Goal: Transaction & Acquisition: Purchase product/service

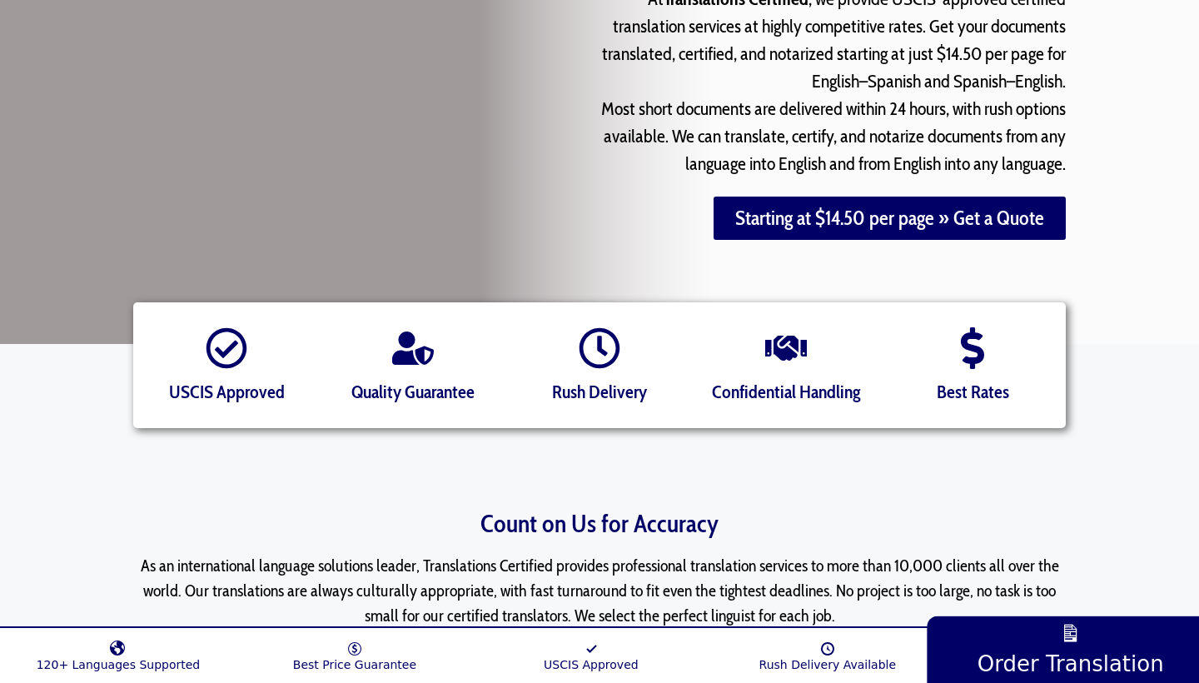
scroll to position [264, 0]
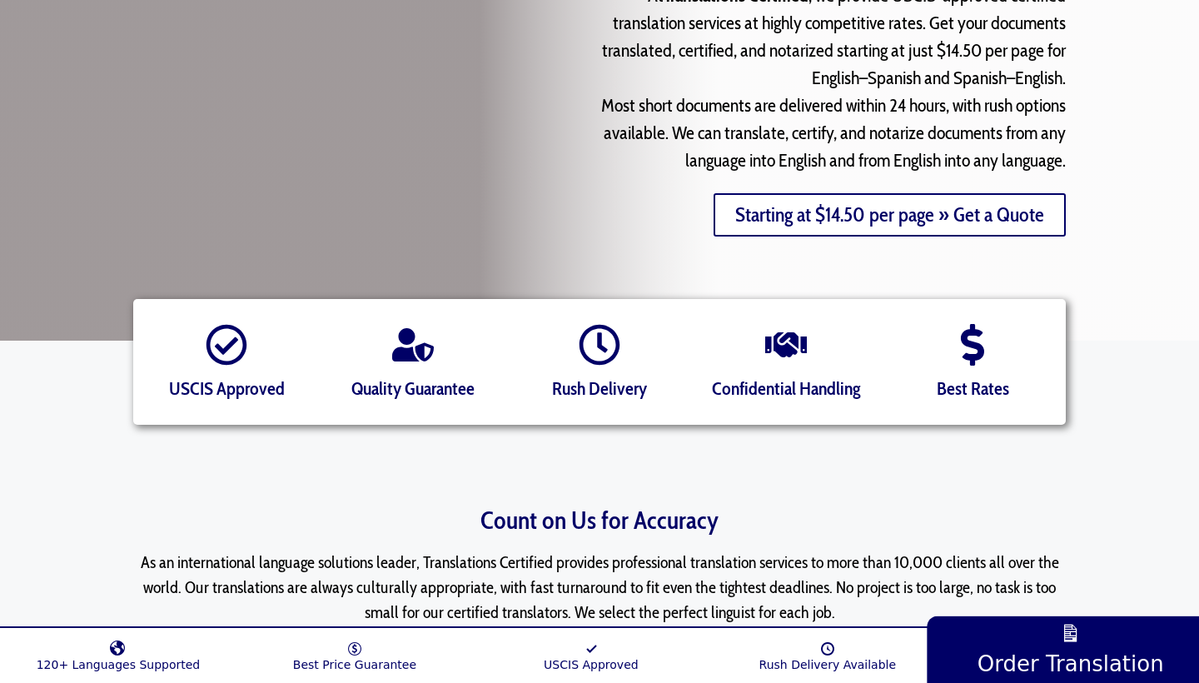
click at [807, 216] on link "Starting at $14.50 per page » Get a Quote" at bounding box center [889, 214] width 352 height 43
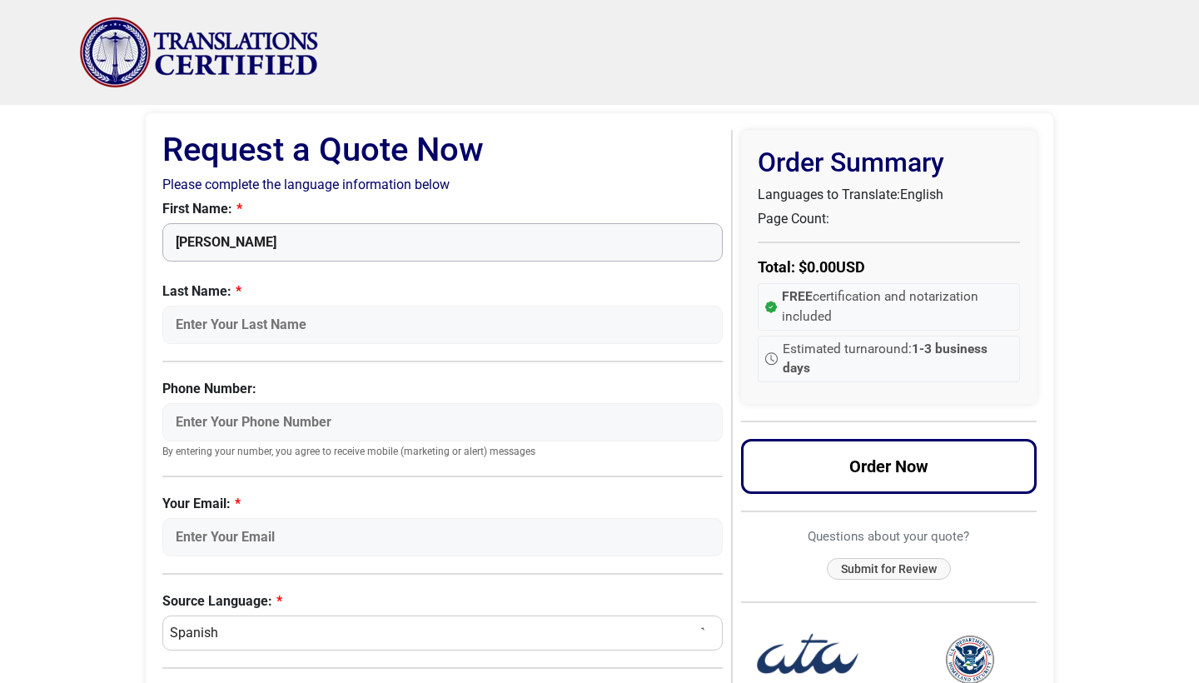
type input "[PERSON_NAME]"
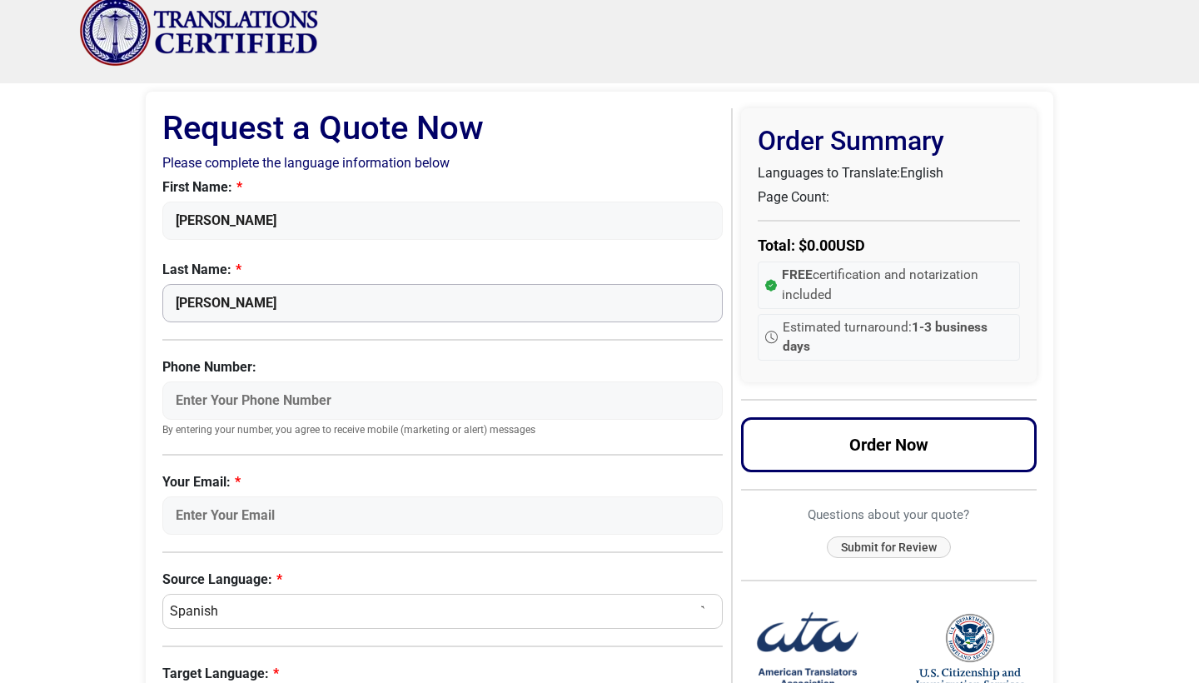
scroll to position [20, 0]
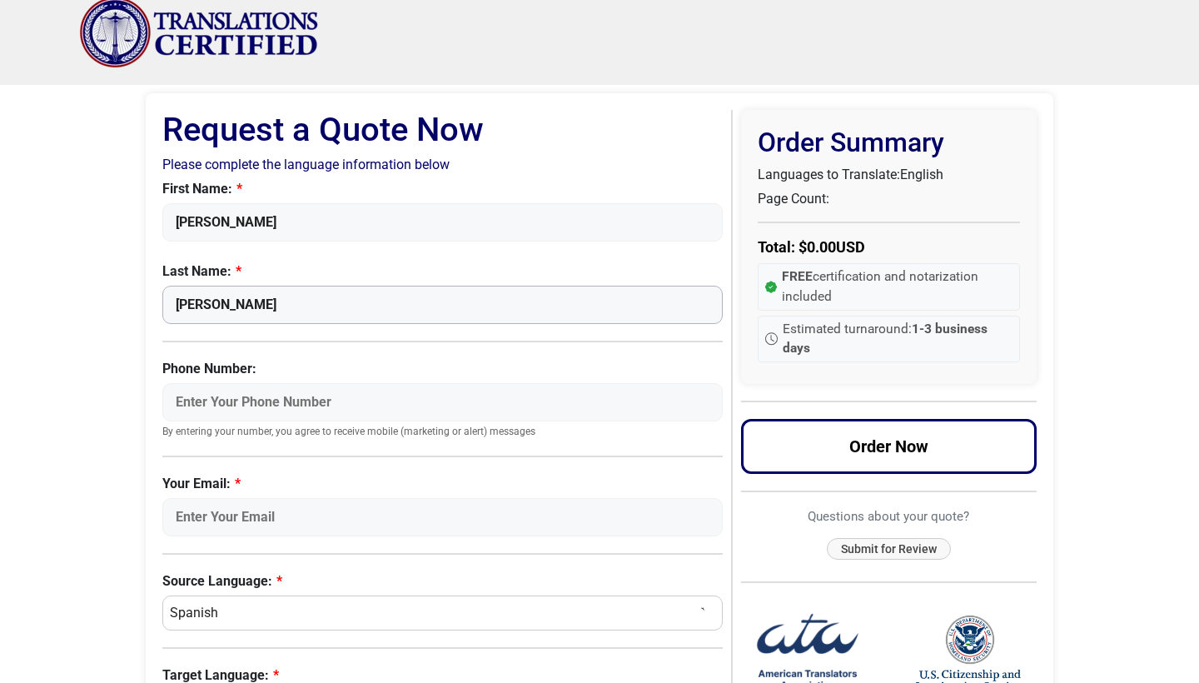
type input "Gutierrez"
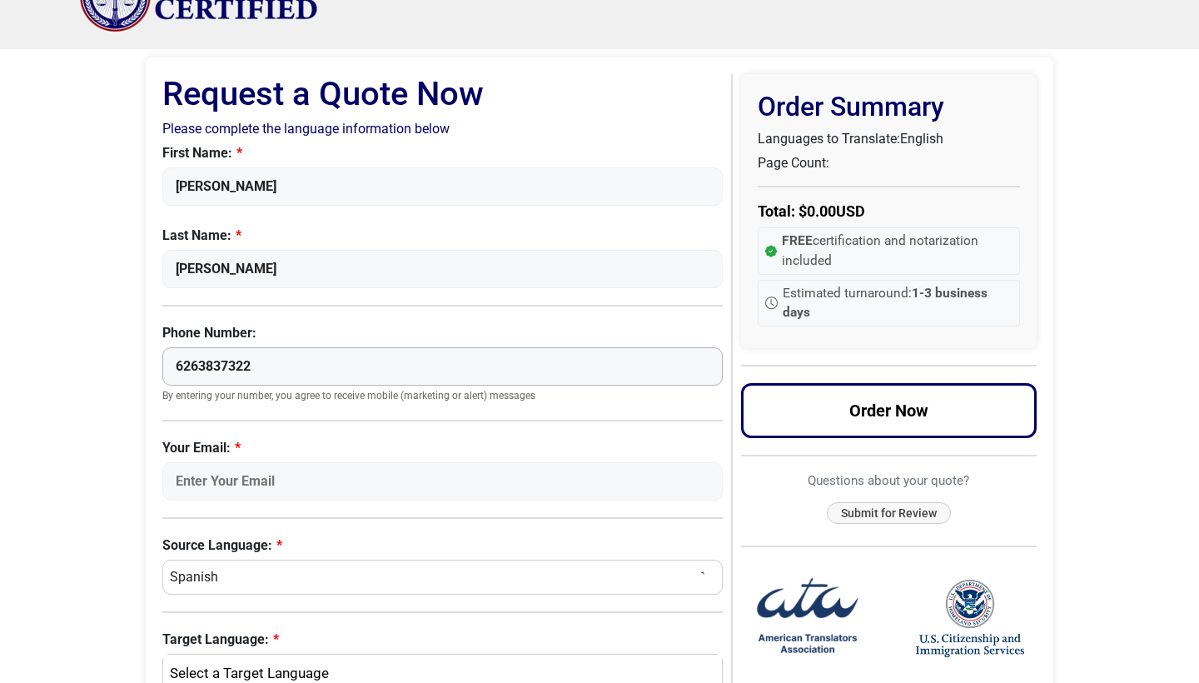
scroll to position [64, 0]
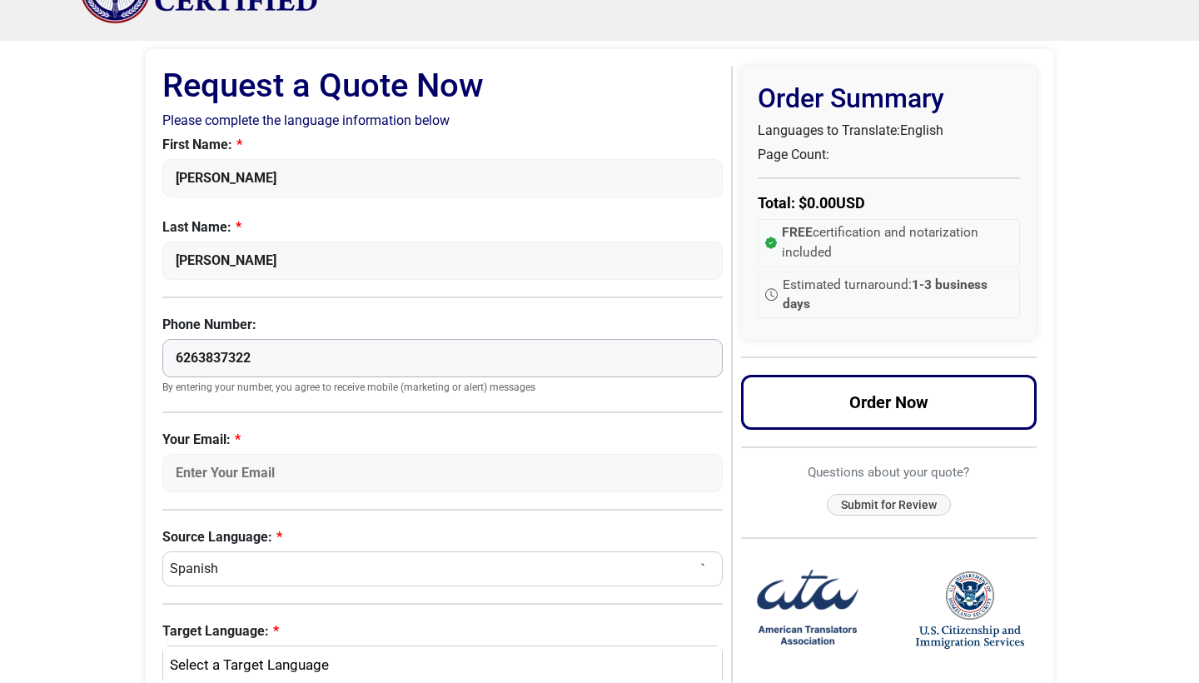
type input "6263837322"
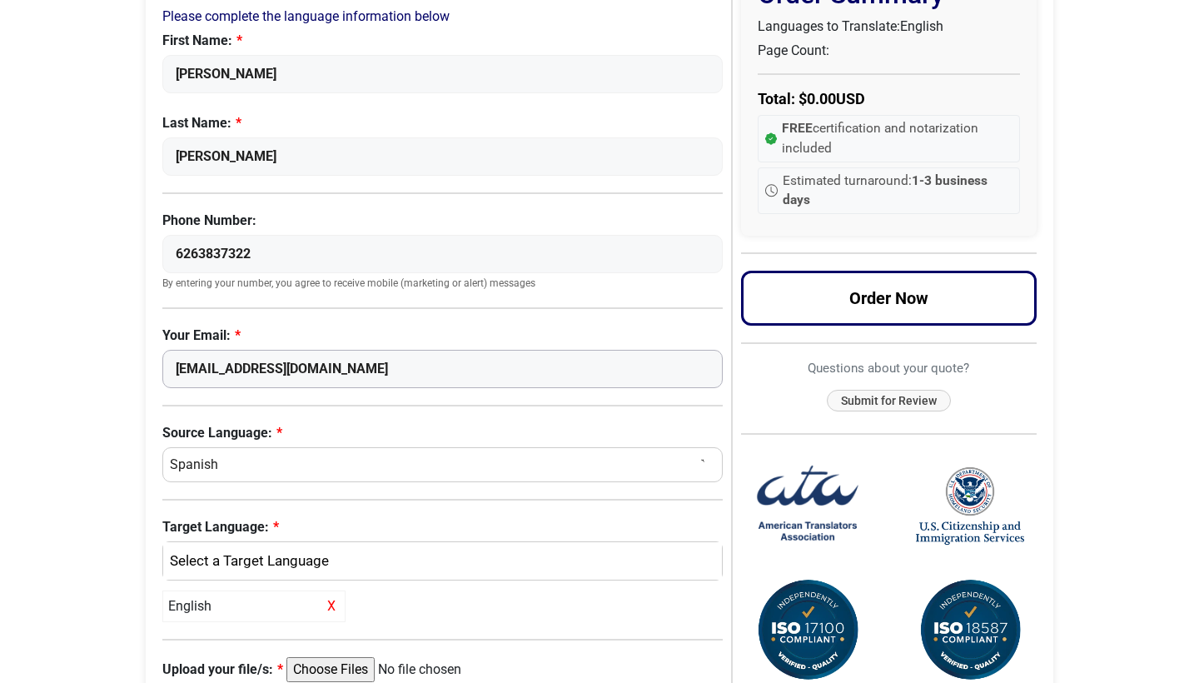
scroll to position [182, 0]
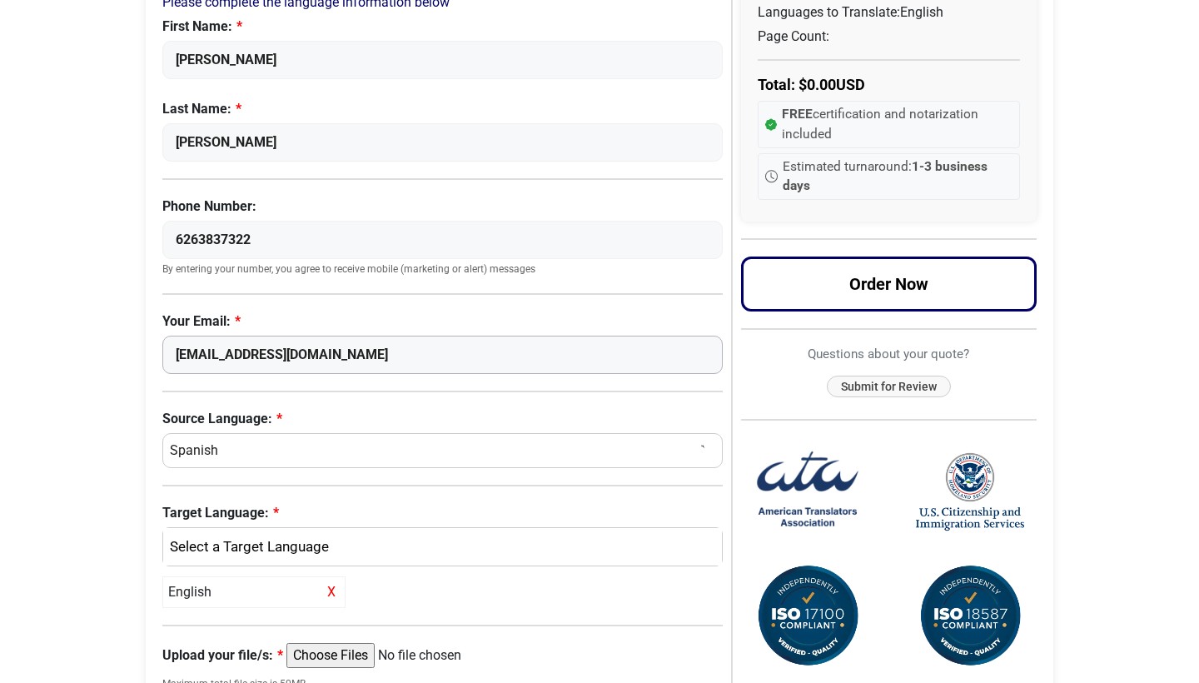
type input "marigut10@gmail.com"
click at [285, 553] on div "English" at bounding box center [438, 547] width 534 height 22
select select "English"
select select
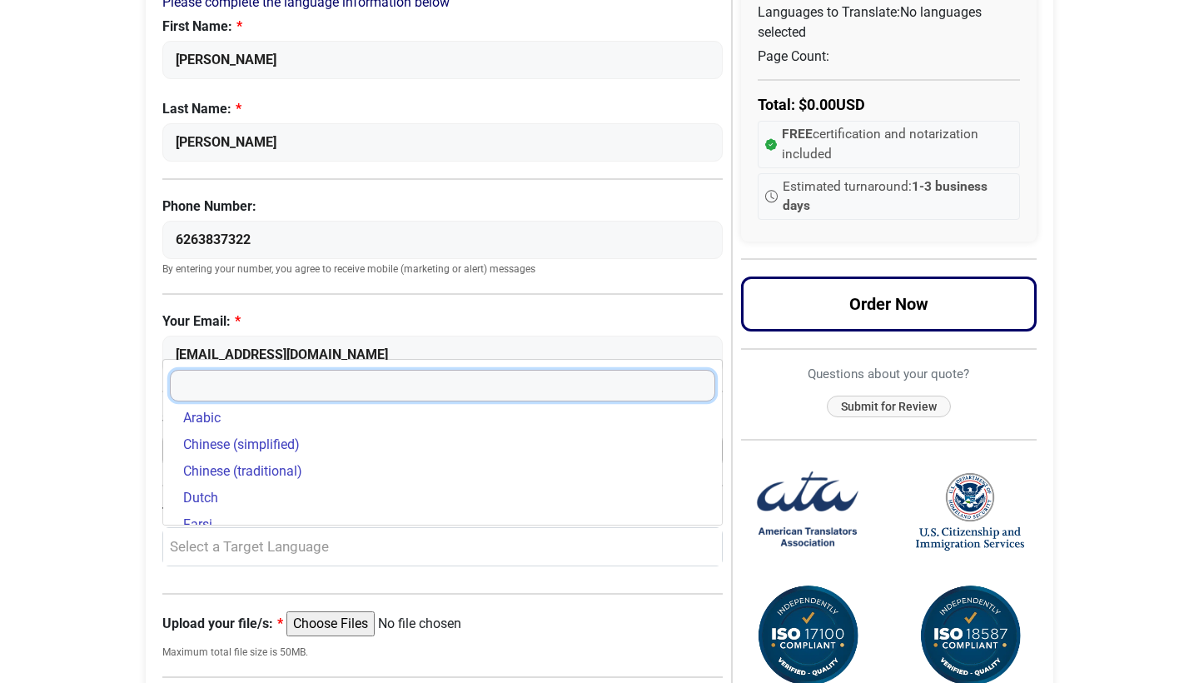
click at [251, 377] on input "Search" at bounding box center [442, 386] width 545 height 32
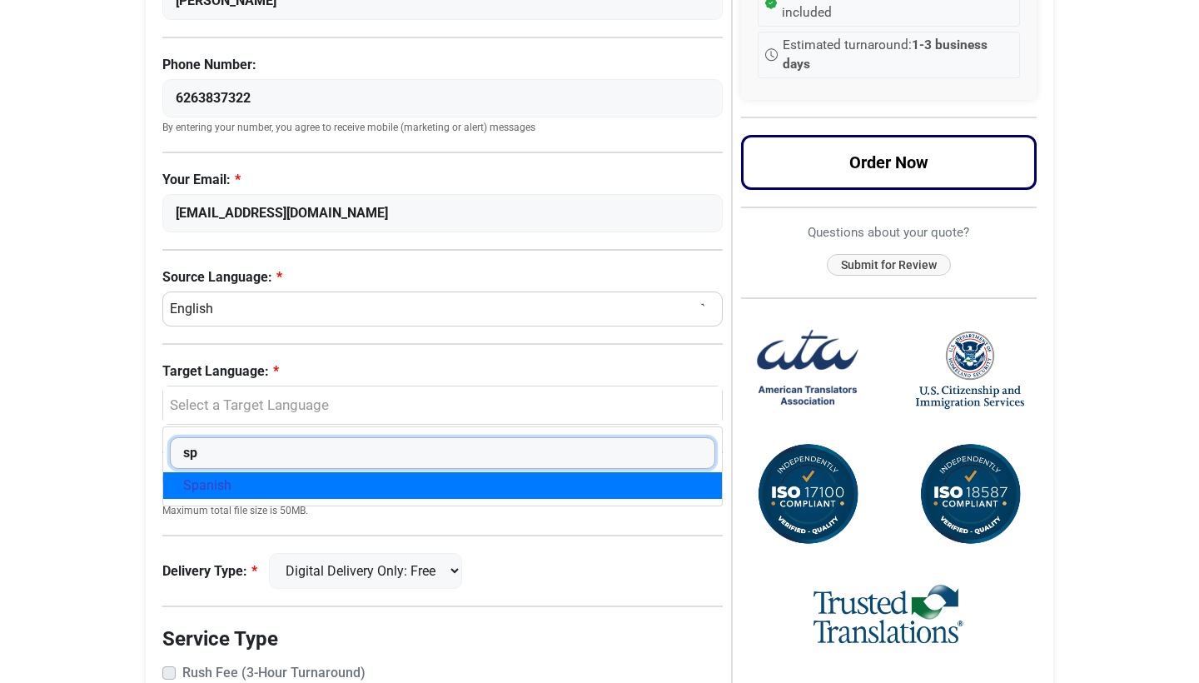
scroll to position [334, 0]
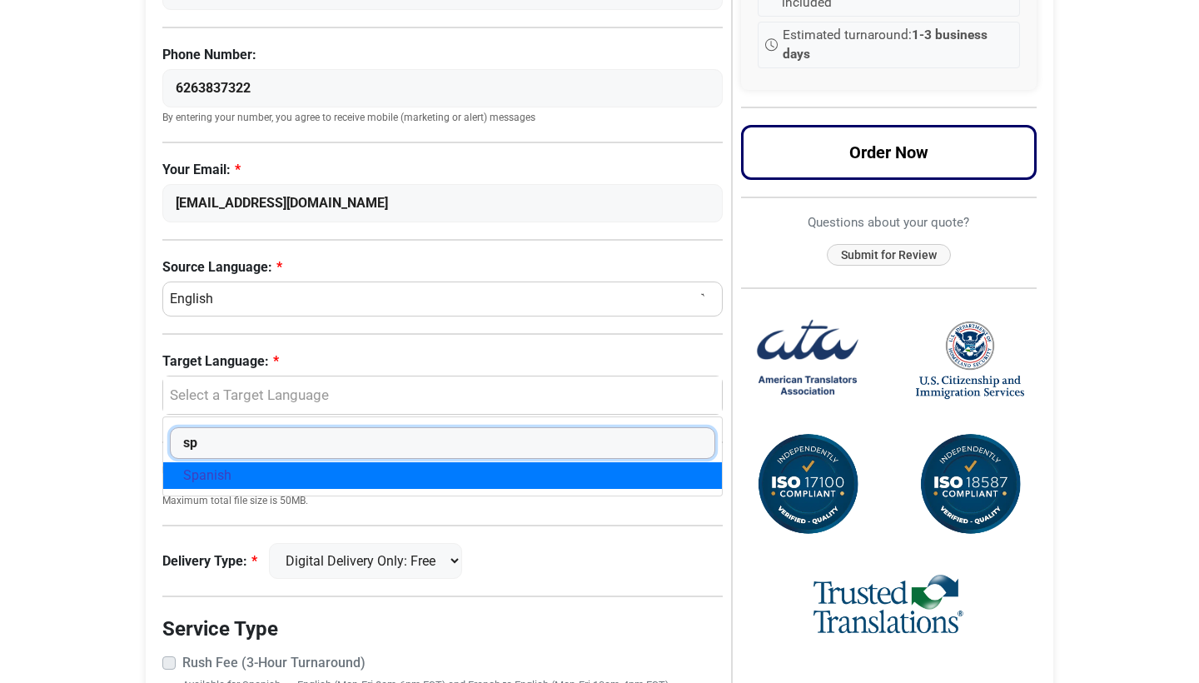
type input "sp"
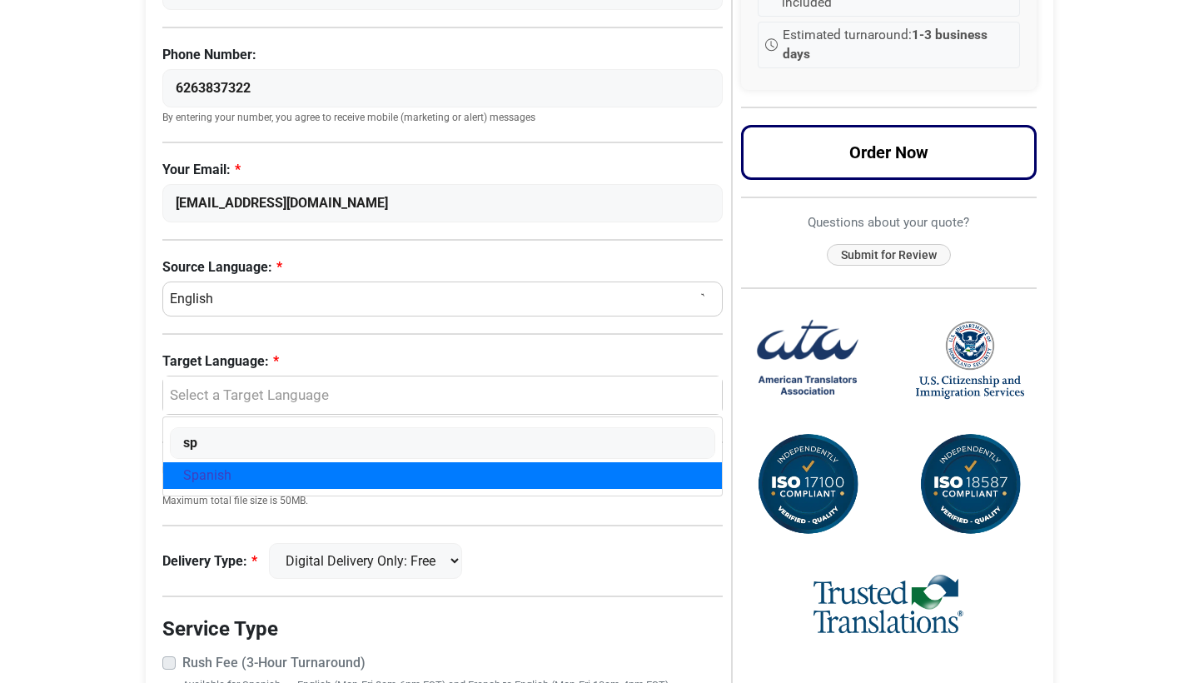
click at [244, 405] on div "Select a Target Language" at bounding box center [438, 396] width 534 height 22
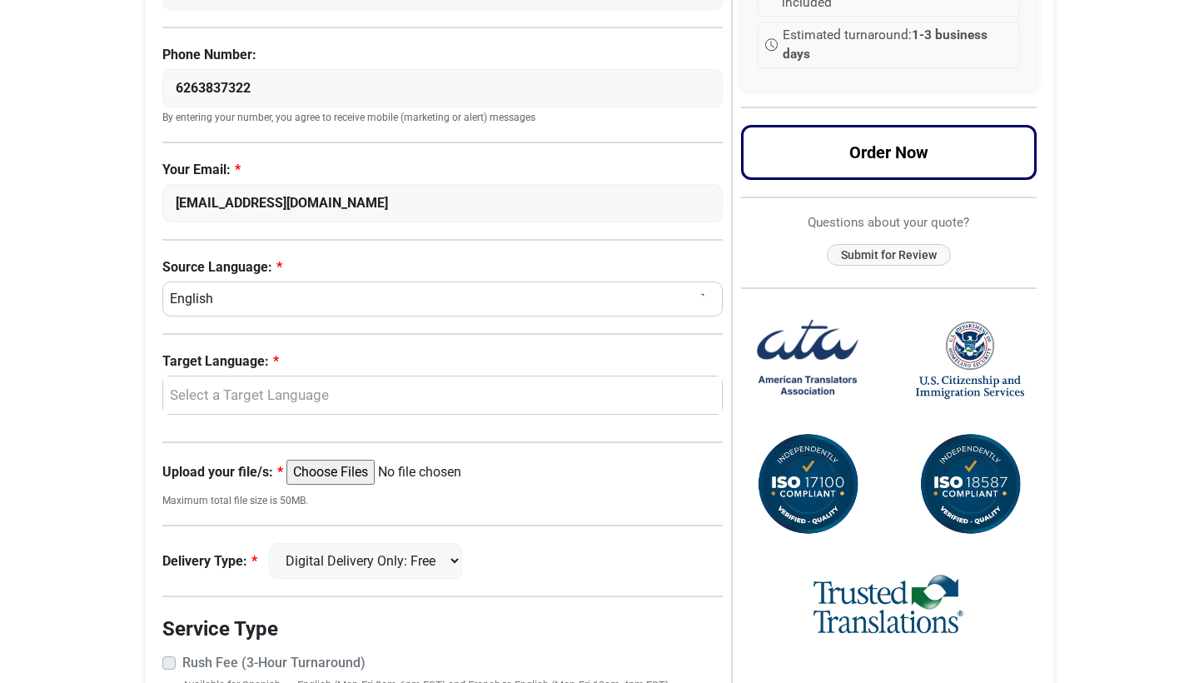
click at [244, 398] on div "Select a Target Language" at bounding box center [438, 396] width 534 height 22
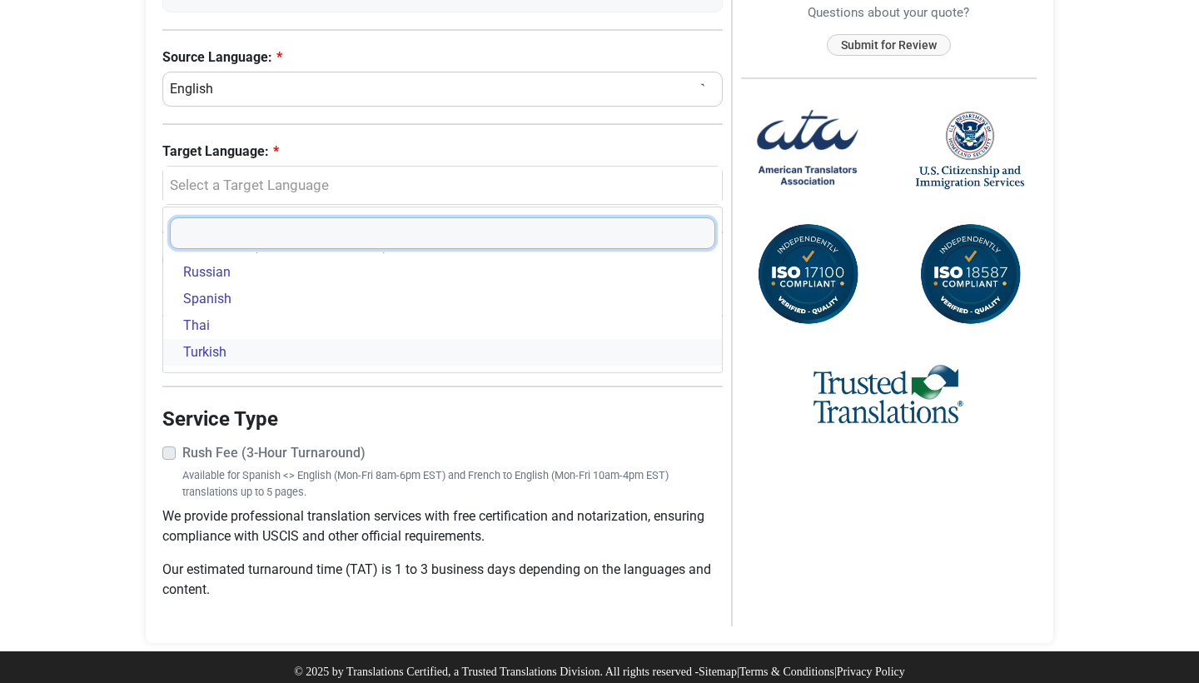
scroll to position [542, 0]
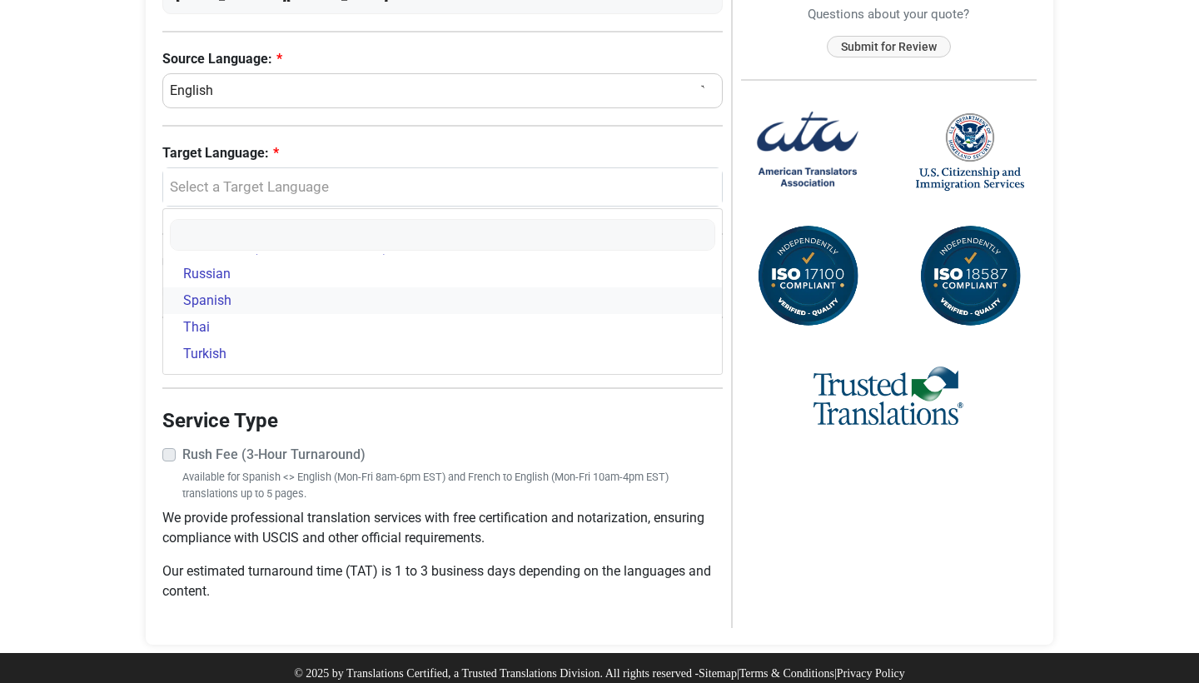
click at [240, 306] on link "Spanish" at bounding box center [442, 300] width 559 height 27
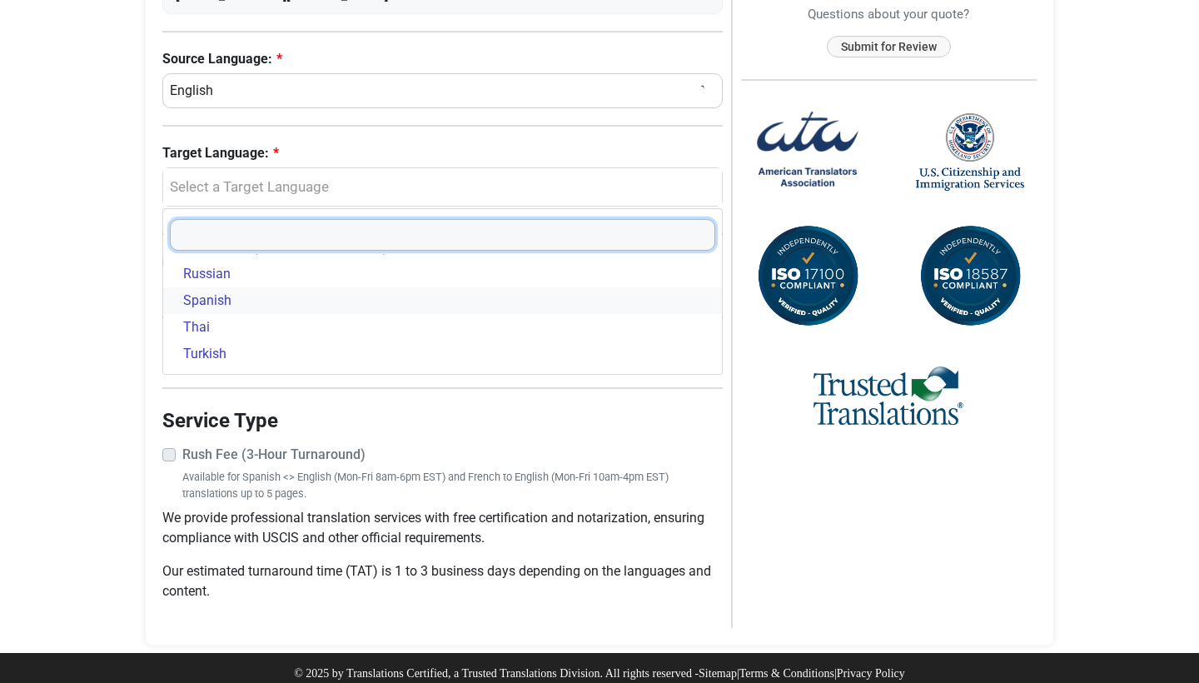
select select "Spanish"
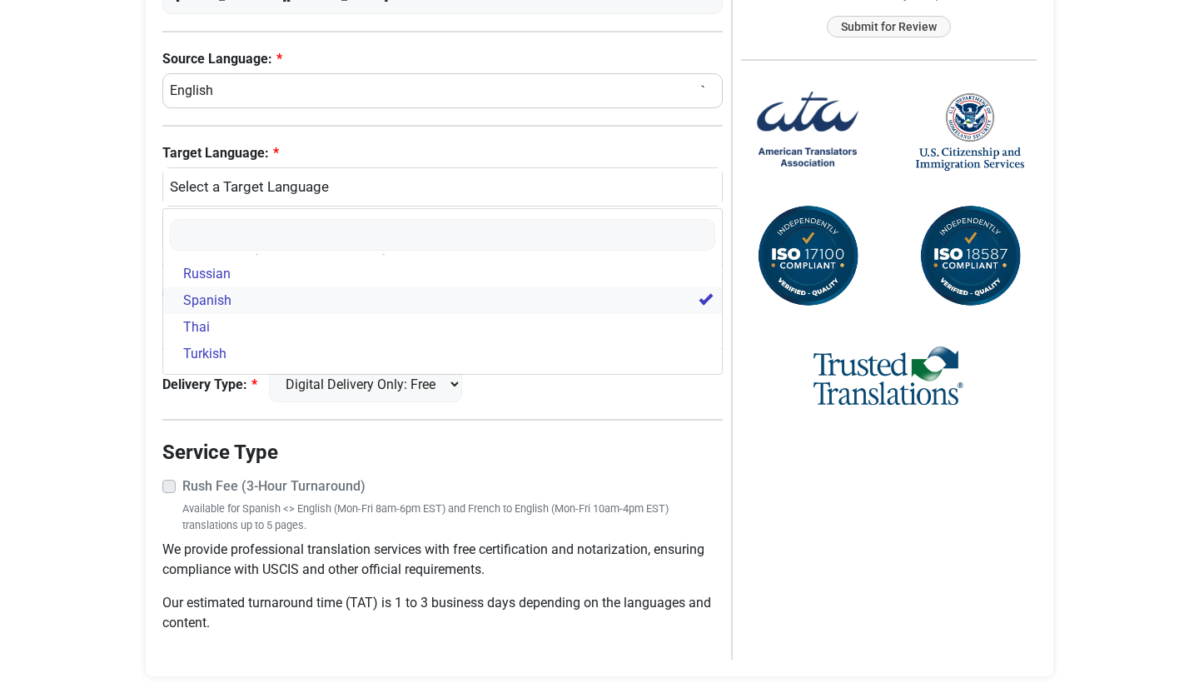
click at [207, 301] on span "Spanish" at bounding box center [207, 301] width 48 height 20
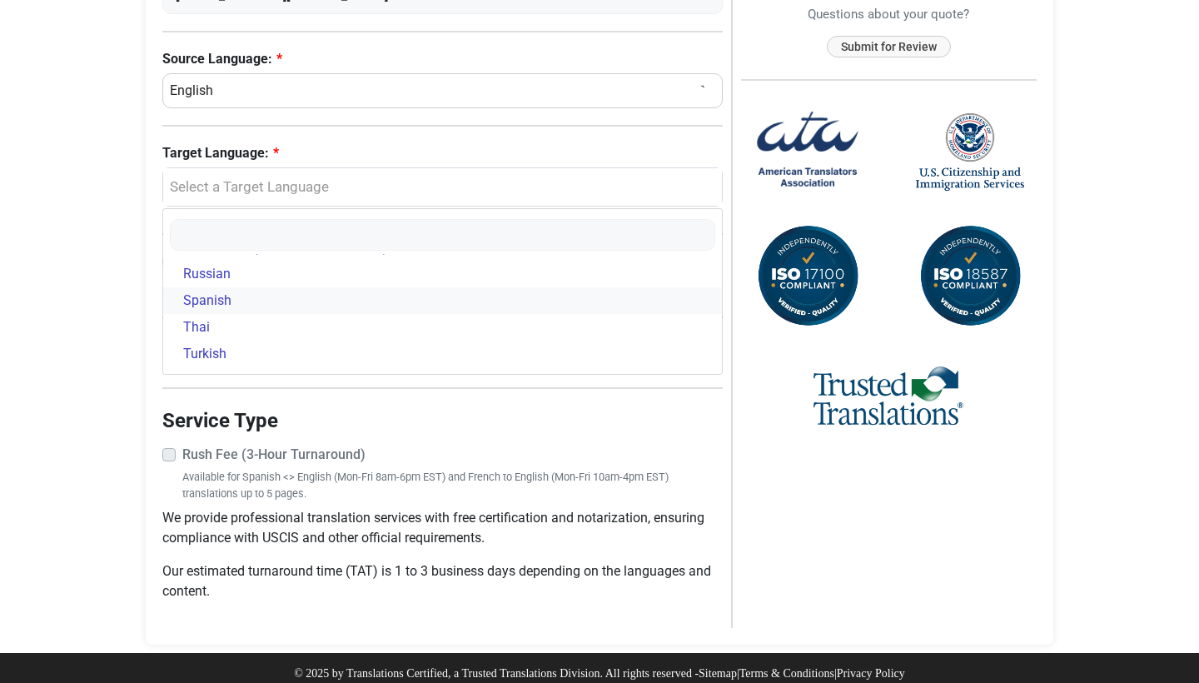
click at [206, 297] on span "Spanish" at bounding box center [207, 301] width 48 height 20
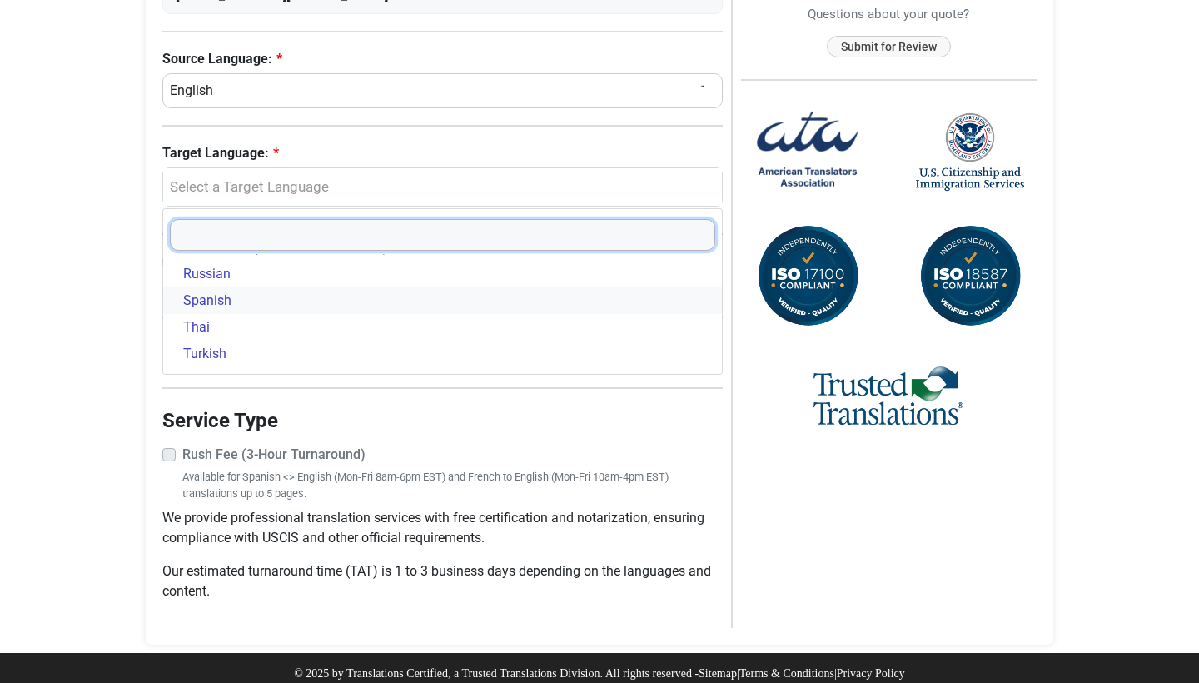
select select "Spanish"
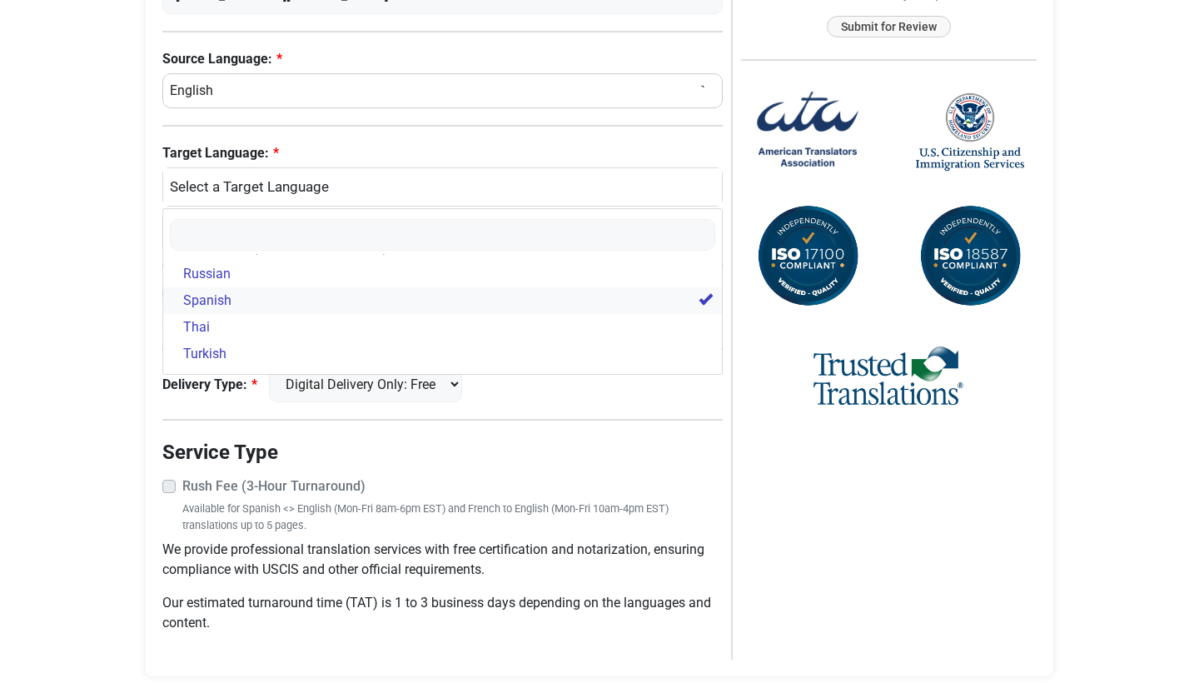
click at [212, 296] on span "Spanish" at bounding box center [207, 301] width 48 height 20
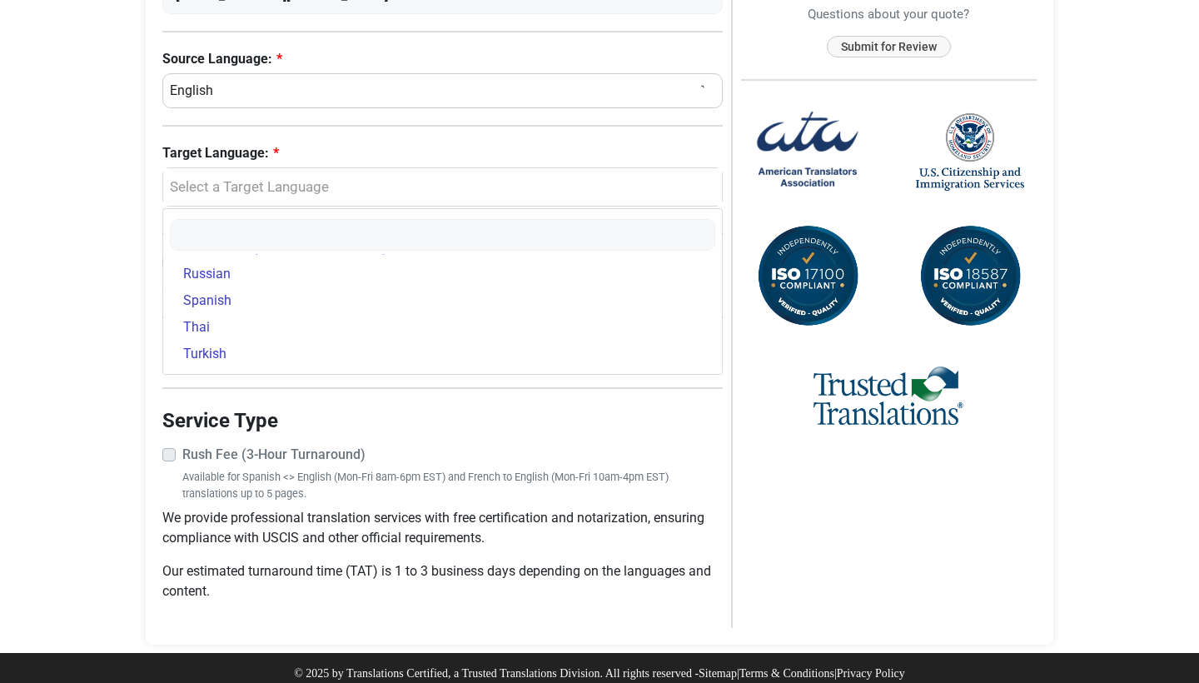
click at [56, 349] on body "Skip to content Menu Menu Certified Translations Translation Services Documents…" at bounding box center [599, 76] width 1199 height 1236
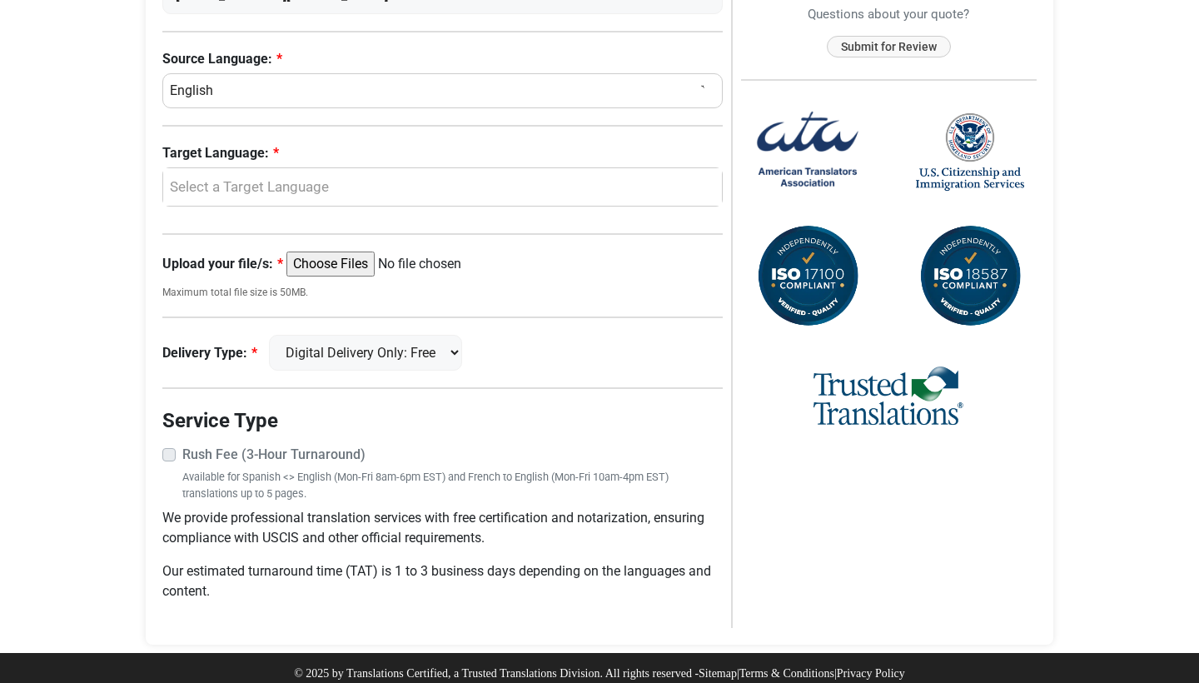
click at [268, 188] on div "Select a Target Language" at bounding box center [438, 187] width 534 height 22
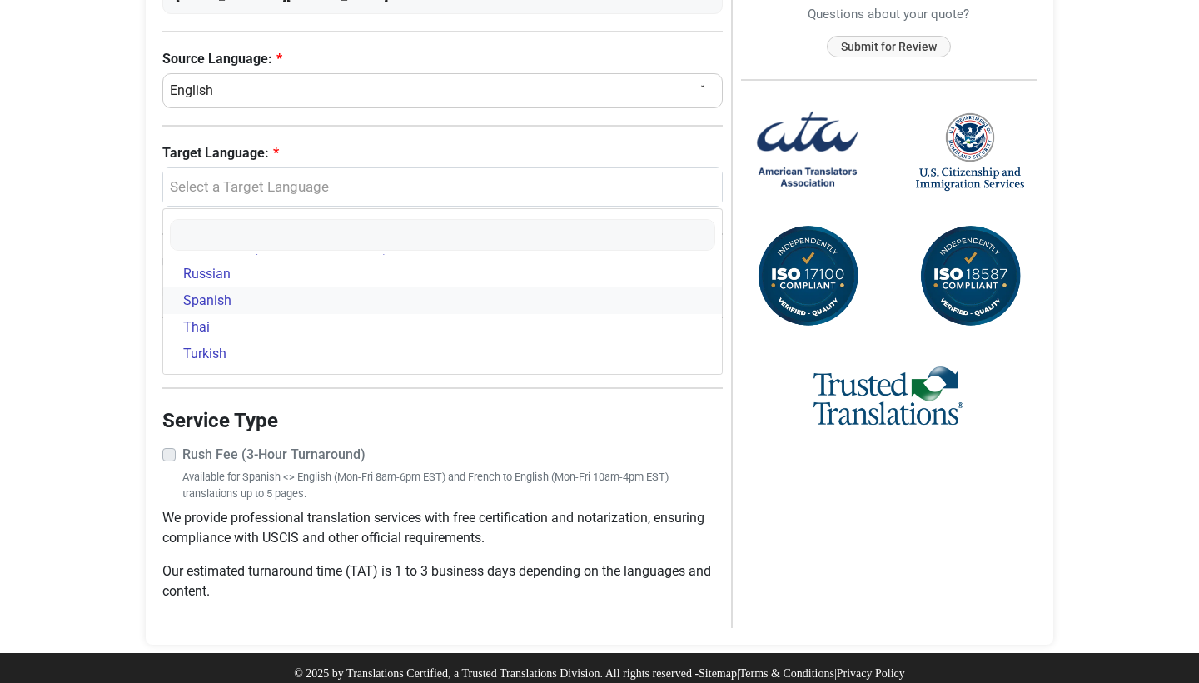
click at [209, 299] on span "Spanish" at bounding box center [207, 301] width 48 height 20
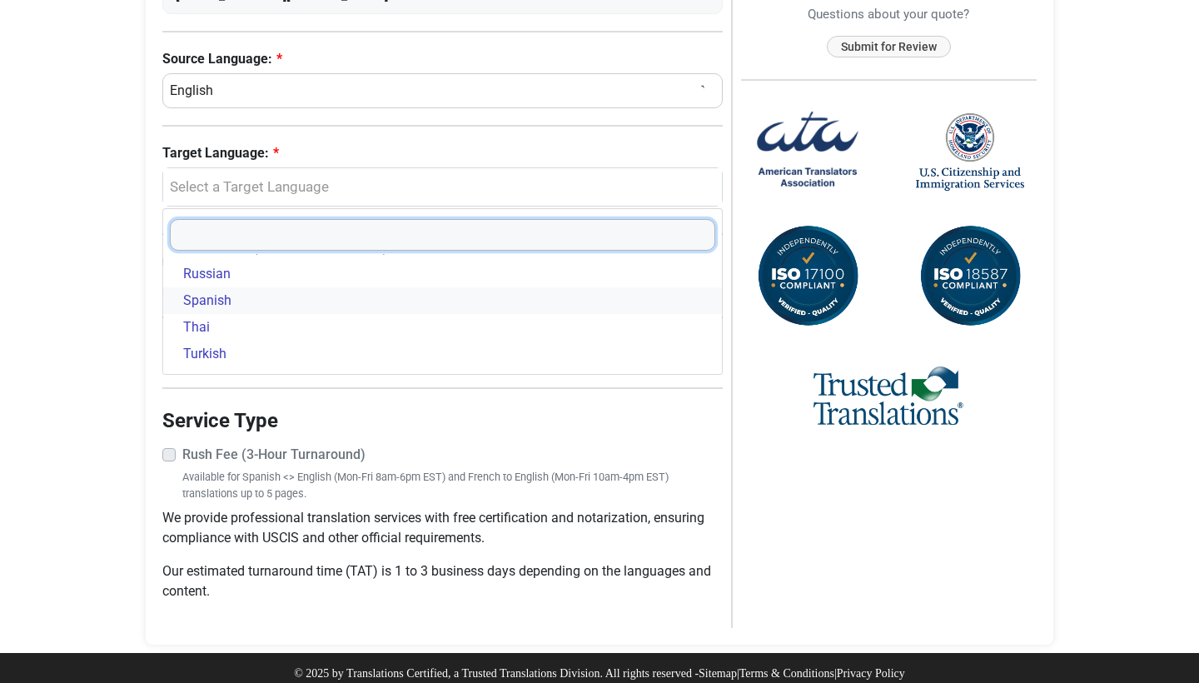
select select "Spanish"
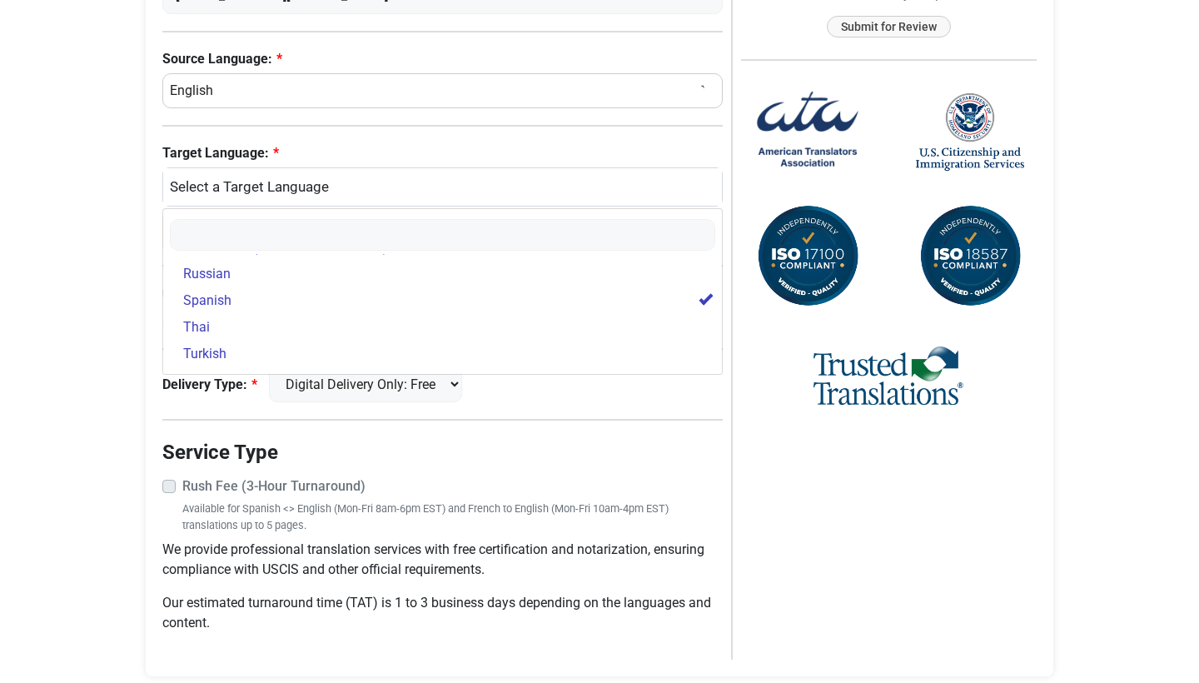
click at [419, 461] on fieldset "Service Type Rush Fee (3-Hour Turnaround) Available for Spanish <> English (Mon…" at bounding box center [442, 541] width 560 height 209
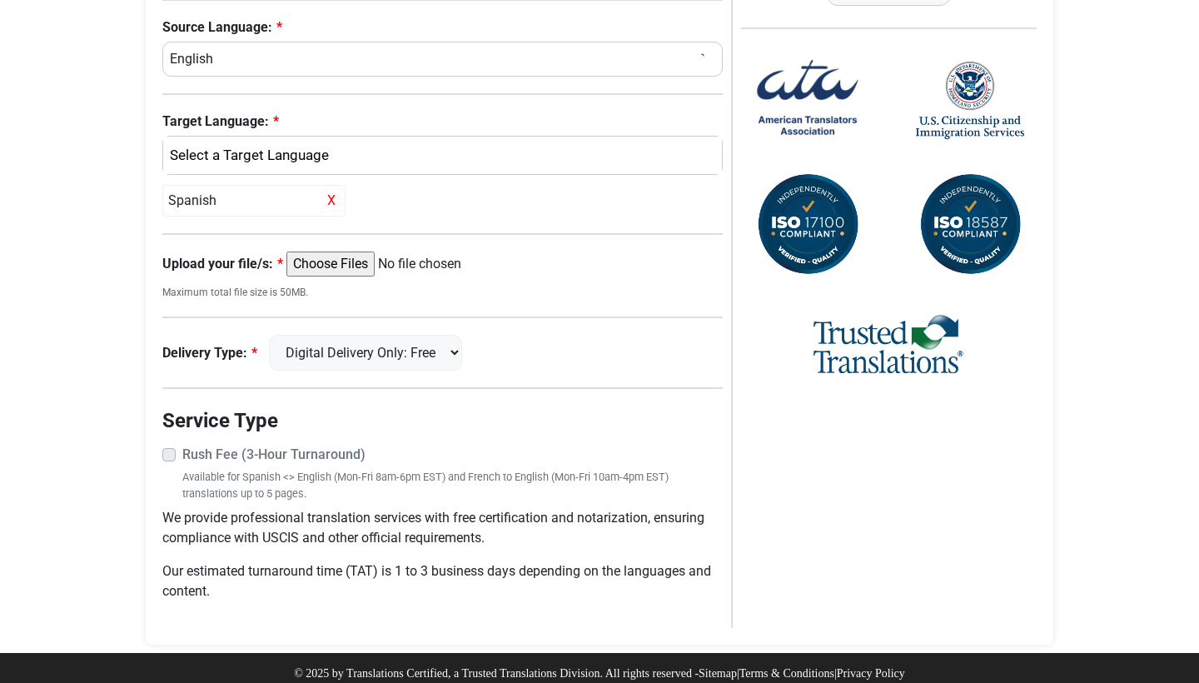
scroll to position [573, 0]
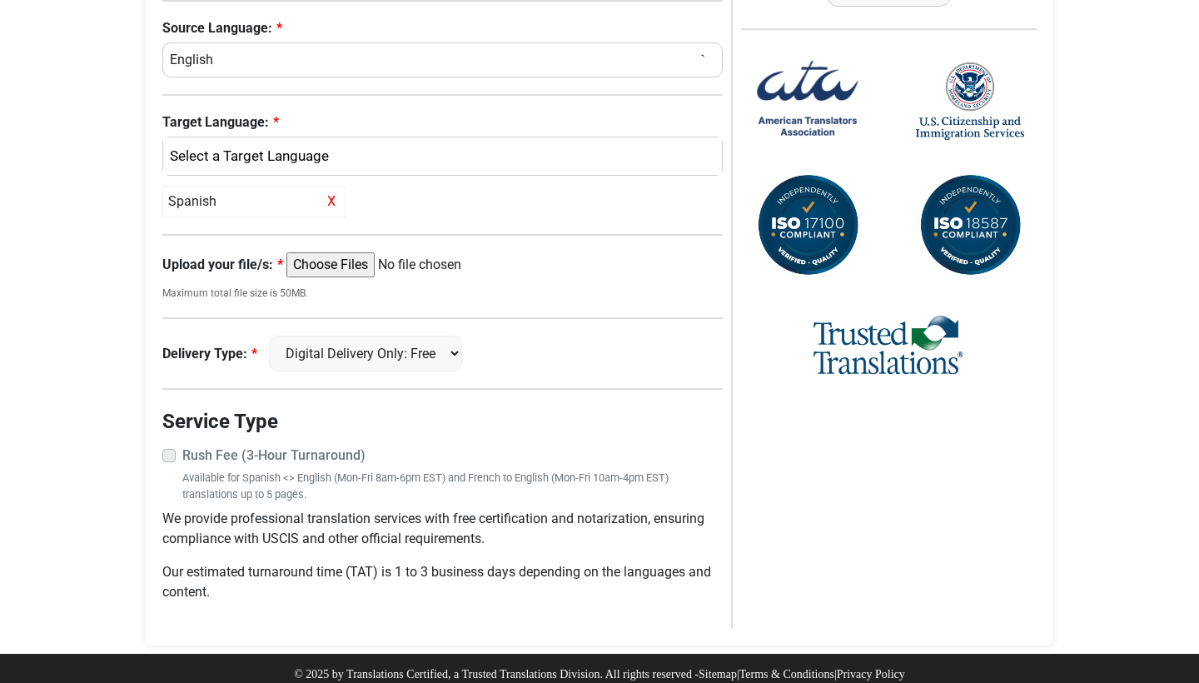
click at [337, 263] on input "Upload your file/s:" at bounding box center [413, 264] width 255 height 25
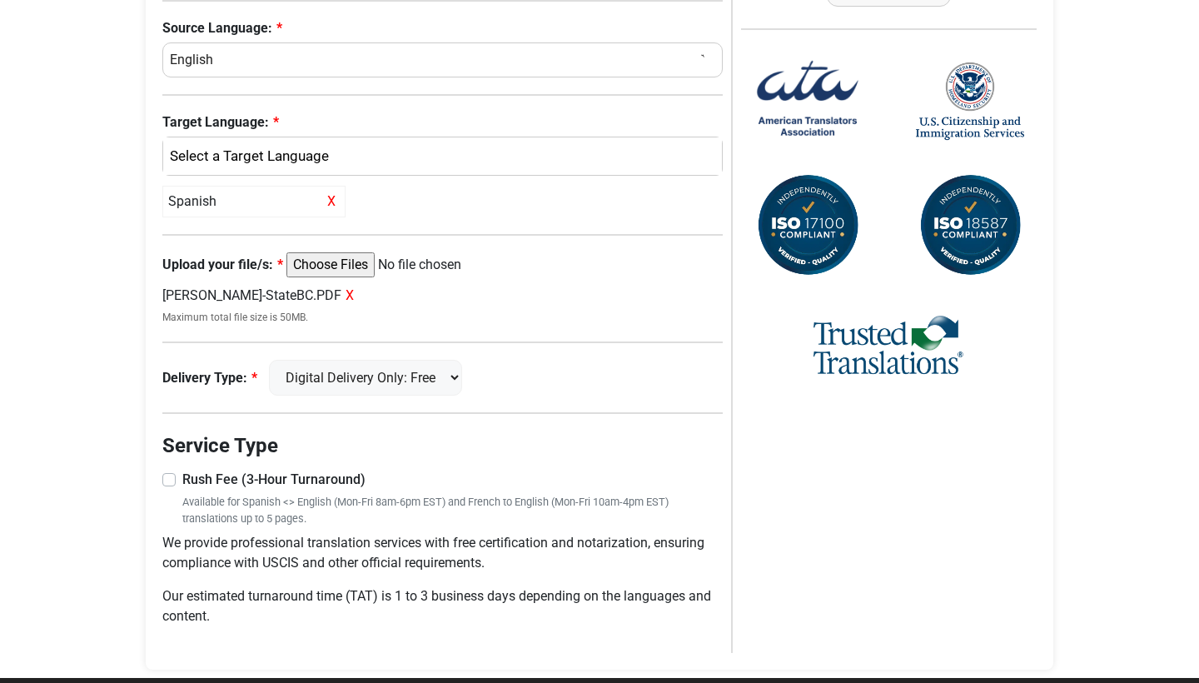
click at [350, 263] on input "Upload your file/s:" at bounding box center [413, 264] width 255 height 25
click at [345, 263] on input "Upload your file/s:" at bounding box center [413, 264] width 255 height 25
type input "C:\fakepath\Brianna-StateBC.PDF"
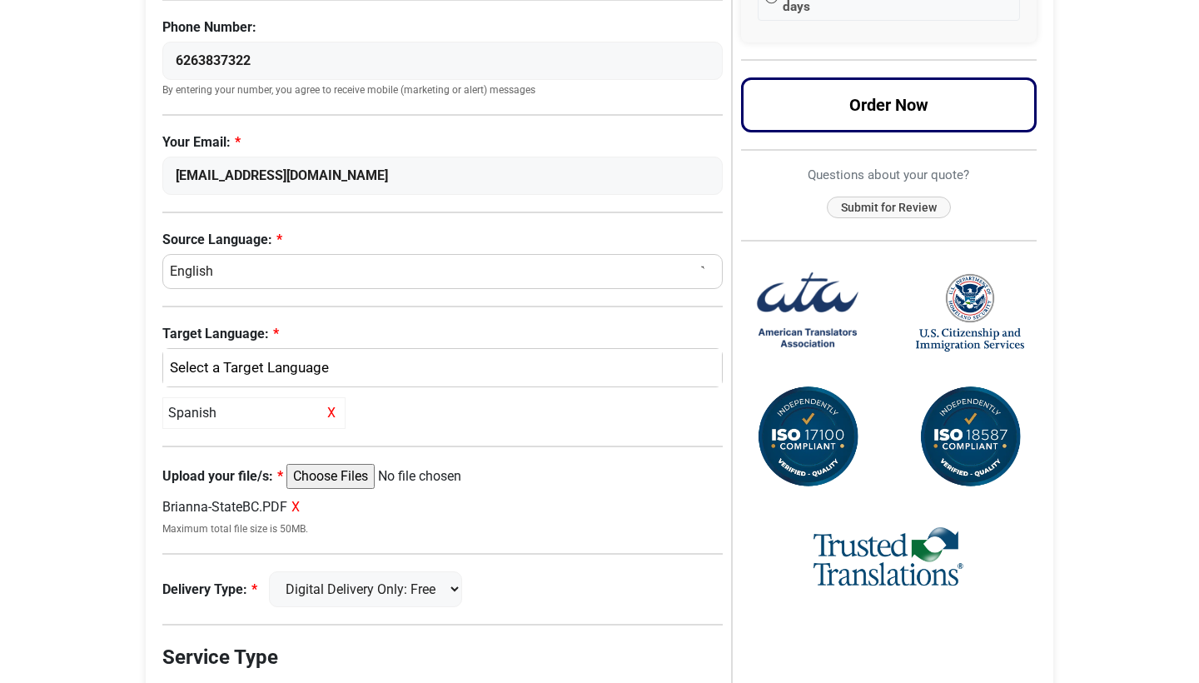
scroll to position [392, 0]
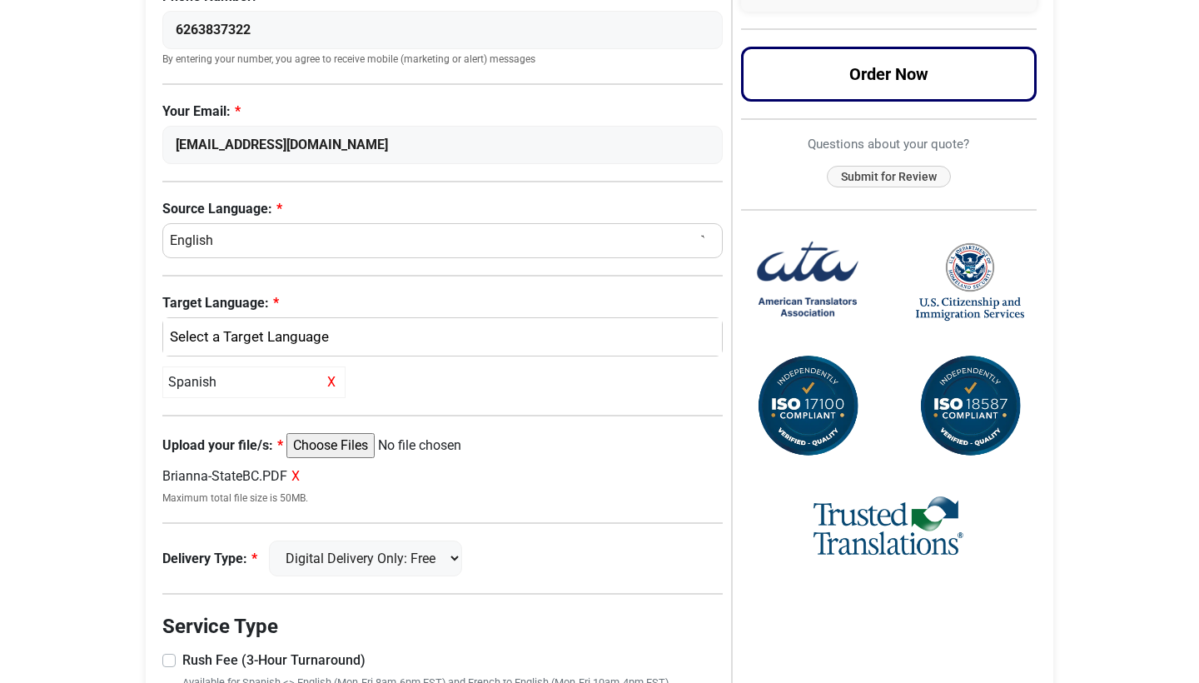
click at [300, 472] on span "X" at bounding box center [295, 476] width 8 height 16
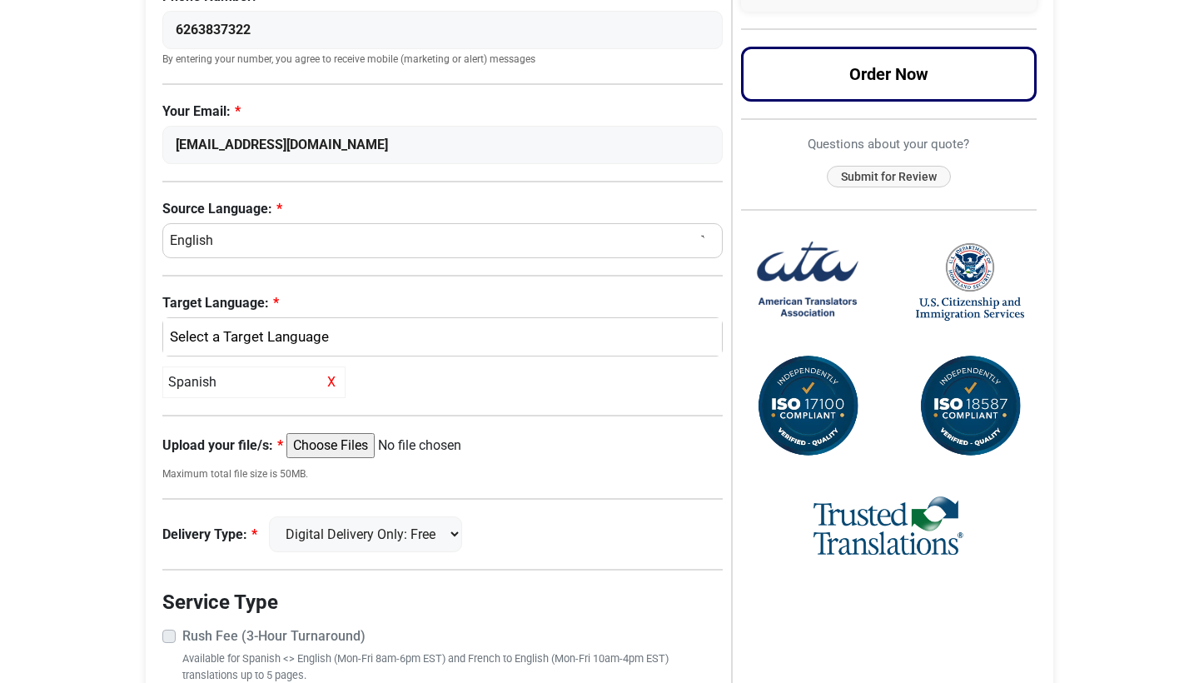
click at [326, 443] on input "Upload your file/s:" at bounding box center [413, 445] width 255 height 25
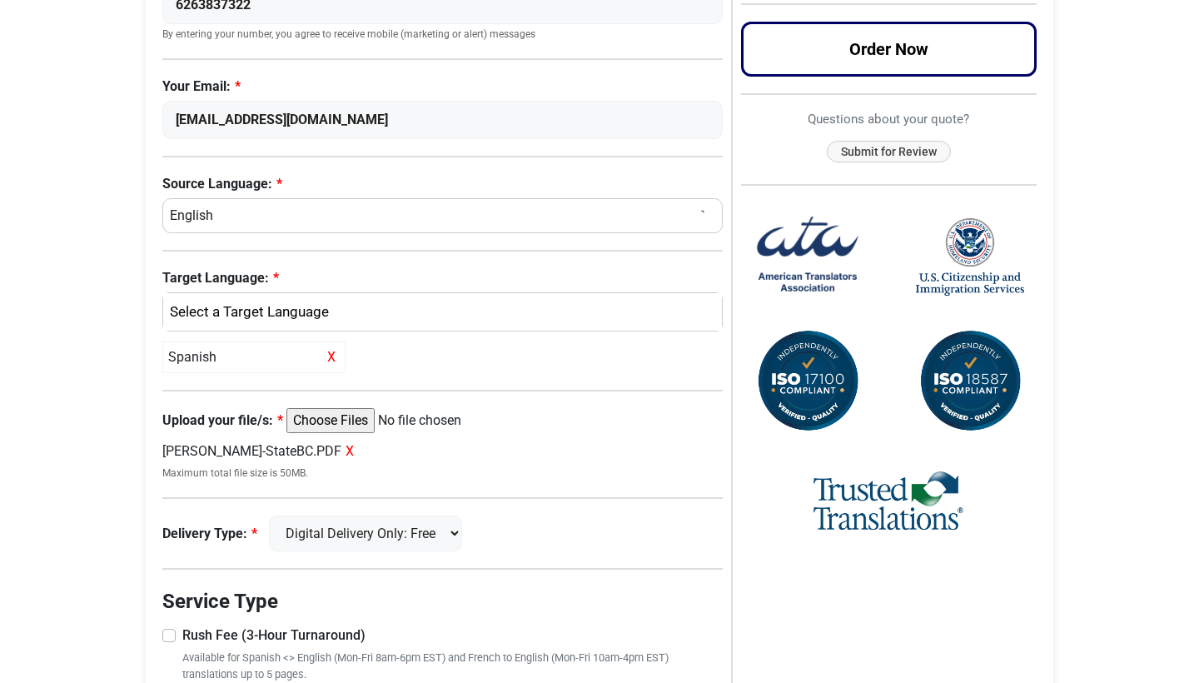
scroll to position [421, 0]
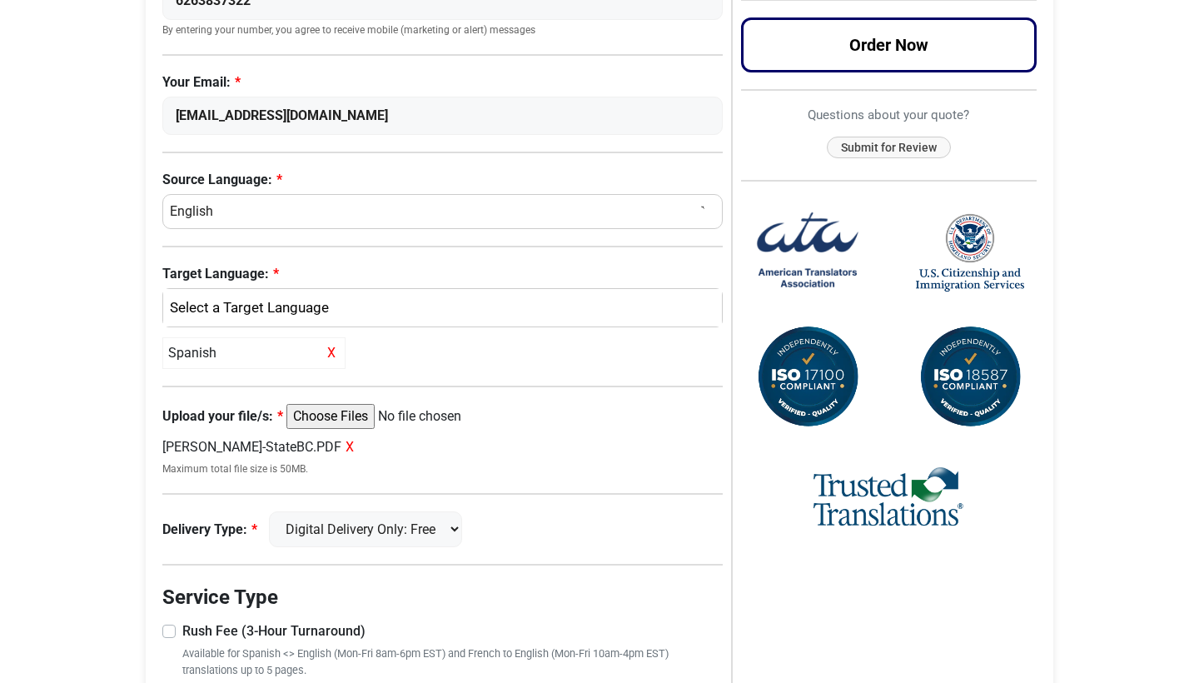
click at [355, 412] on input "Upload your file/s:" at bounding box center [413, 416] width 255 height 25
click at [404, 417] on input "Upload your file/s:" at bounding box center [413, 416] width 255 height 25
type input "C:\fakepath\Marisol-StateBC.PDF"
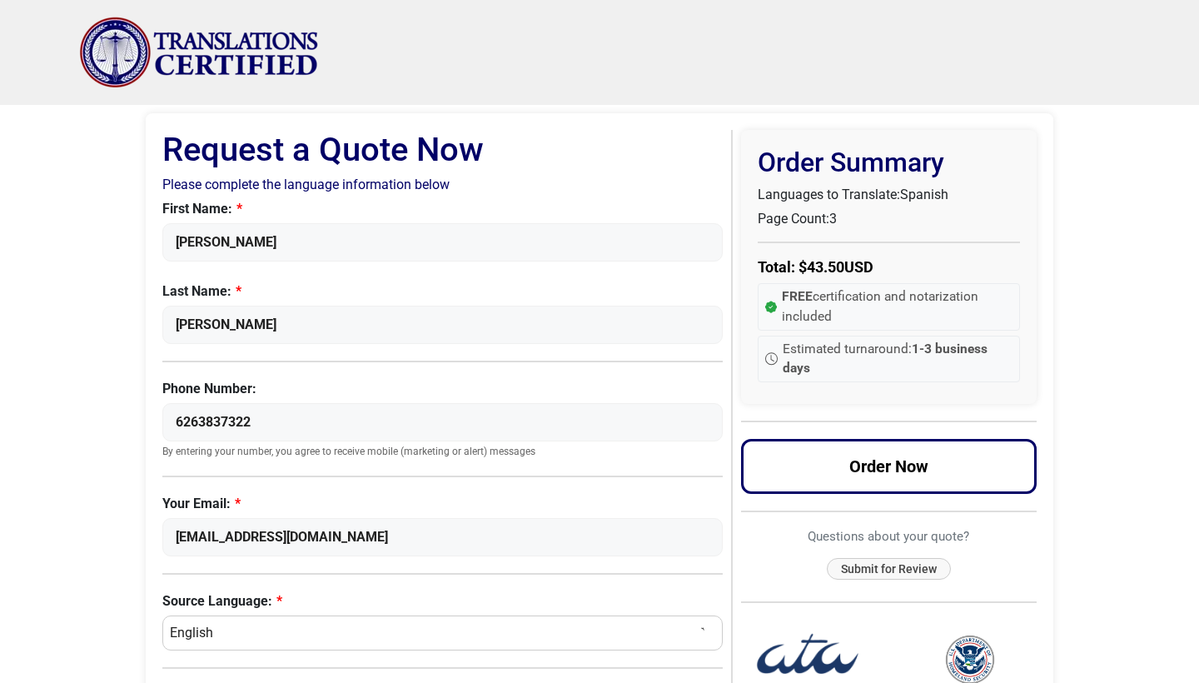
scroll to position [12, 0]
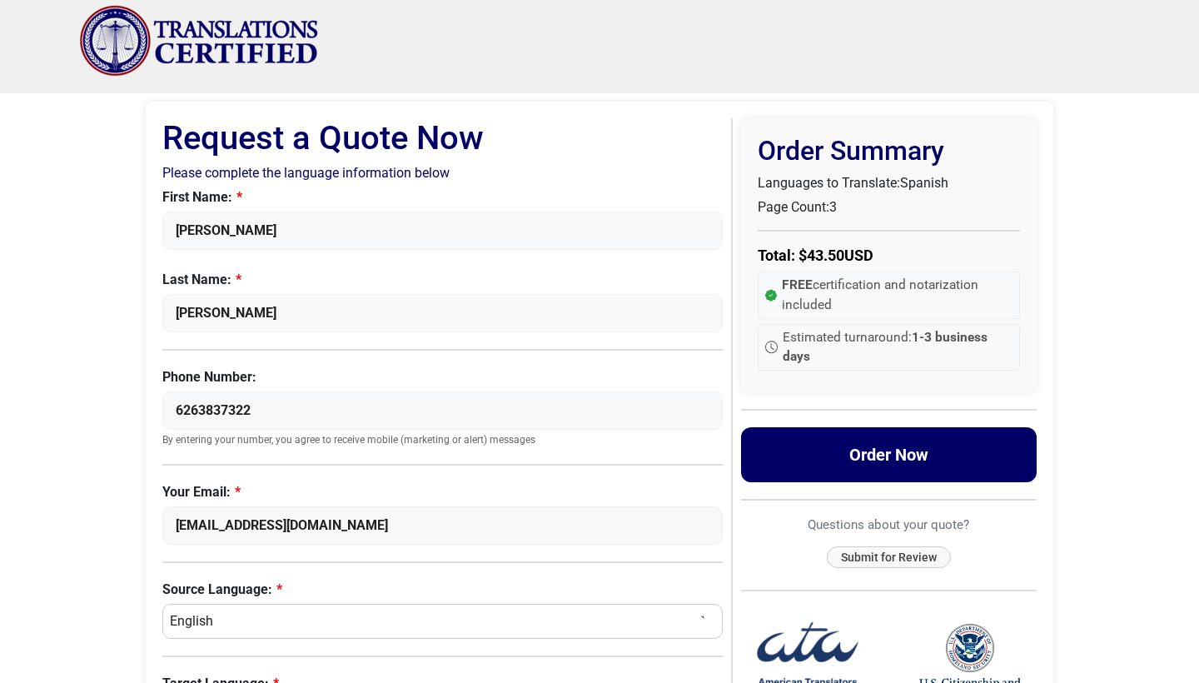
click at [839, 440] on button "Order Now" at bounding box center [889, 454] width 296 height 55
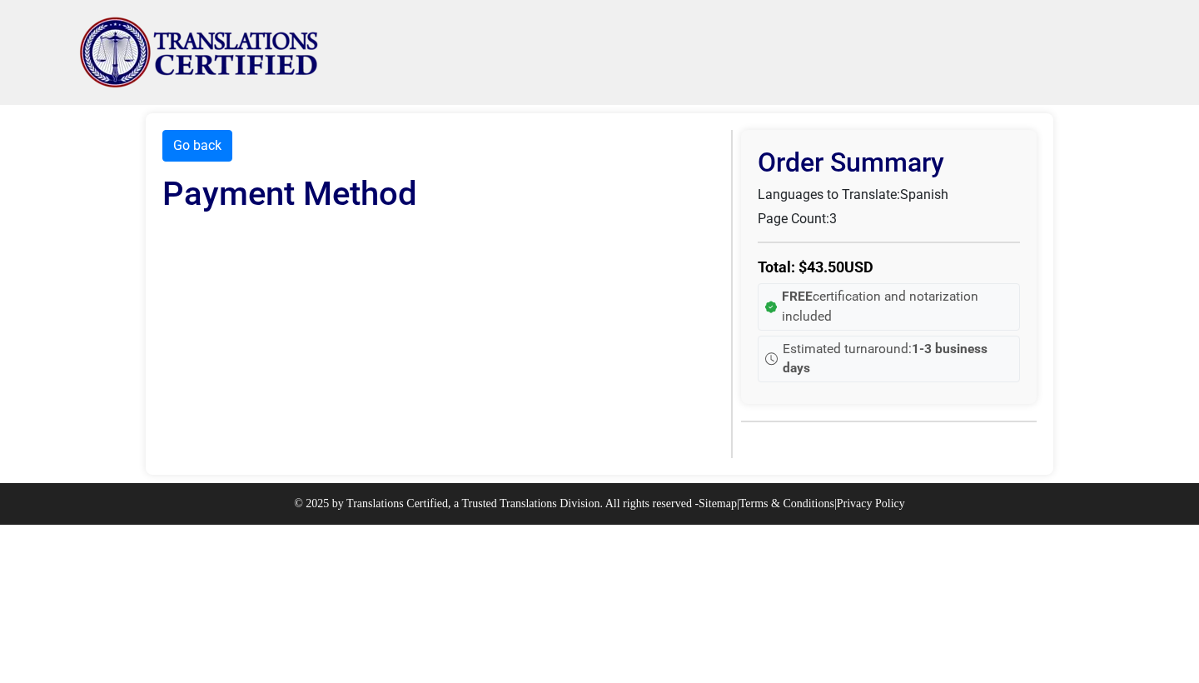
scroll to position [0, 0]
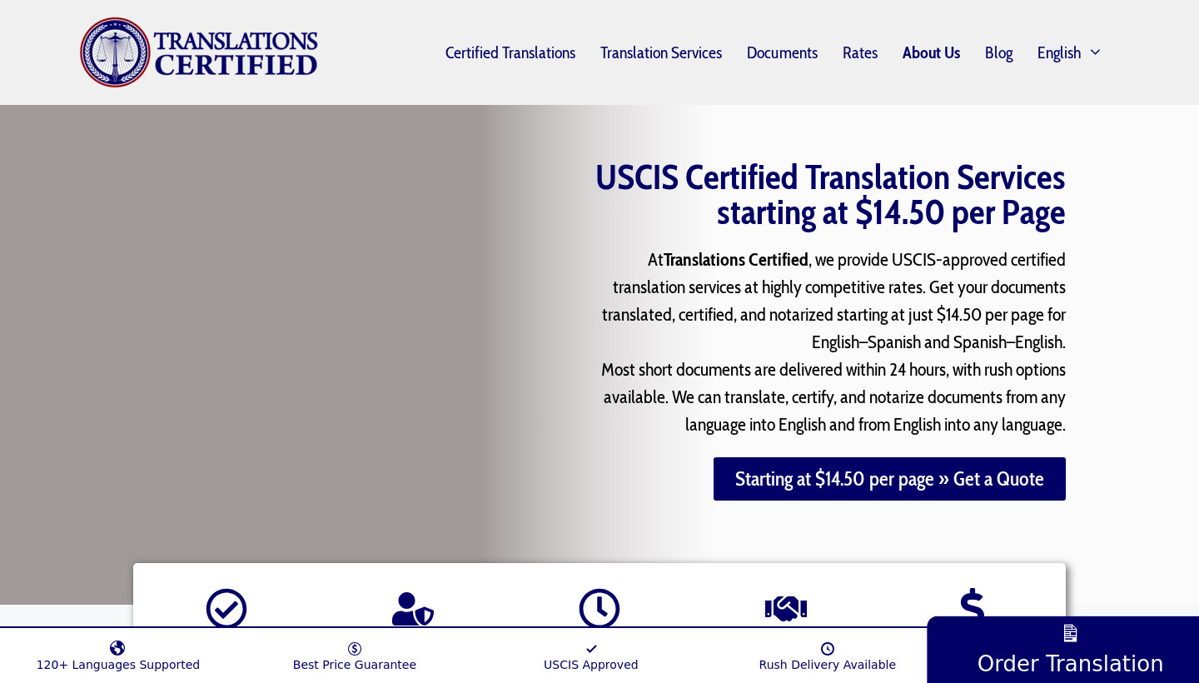
click at [930, 50] on link "About Us" at bounding box center [931, 52] width 82 height 38
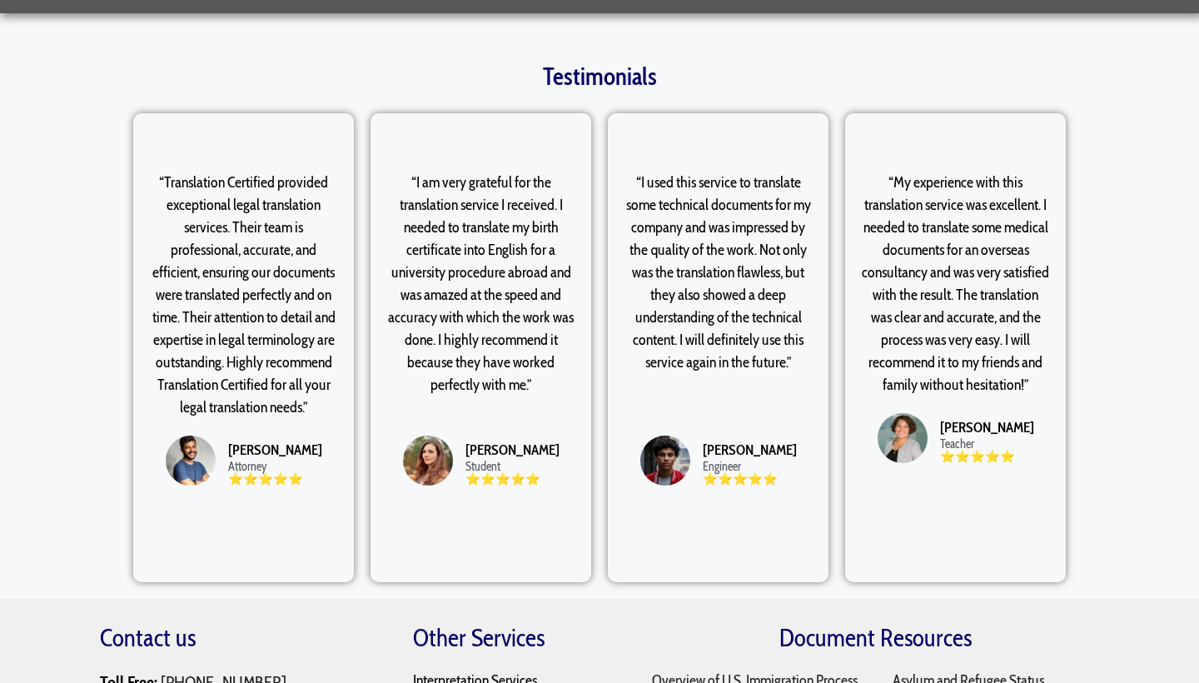
scroll to position [4428, 0]
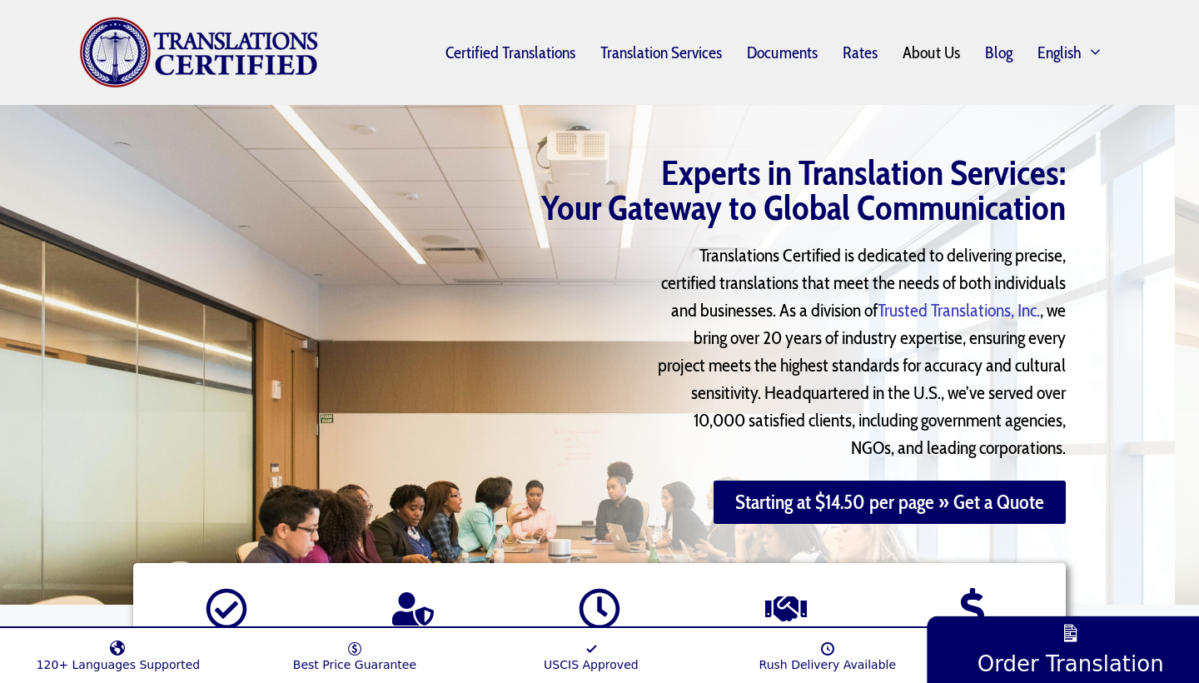
scroll to position [0, 0]
click at [857, 46] on link "Rates" at bounding box center [860, 52] width 59 height 38
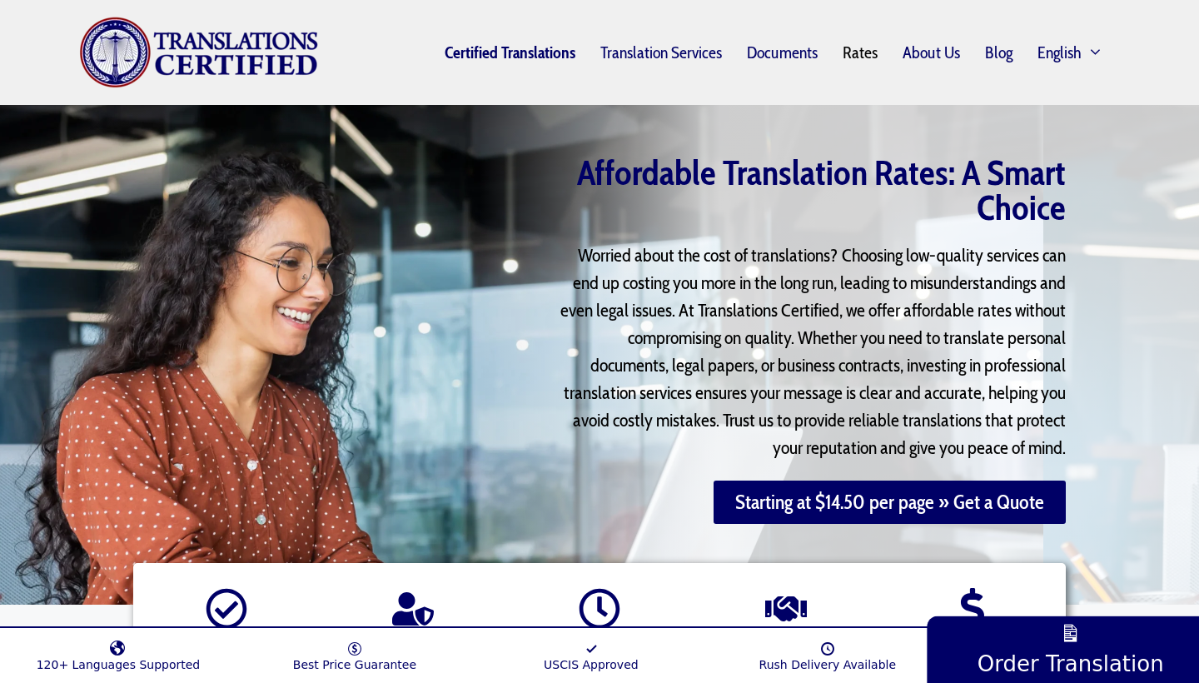
click at [544, 57] on link "Certified Translations" at bounding box center [510, 52] width 156 height 38
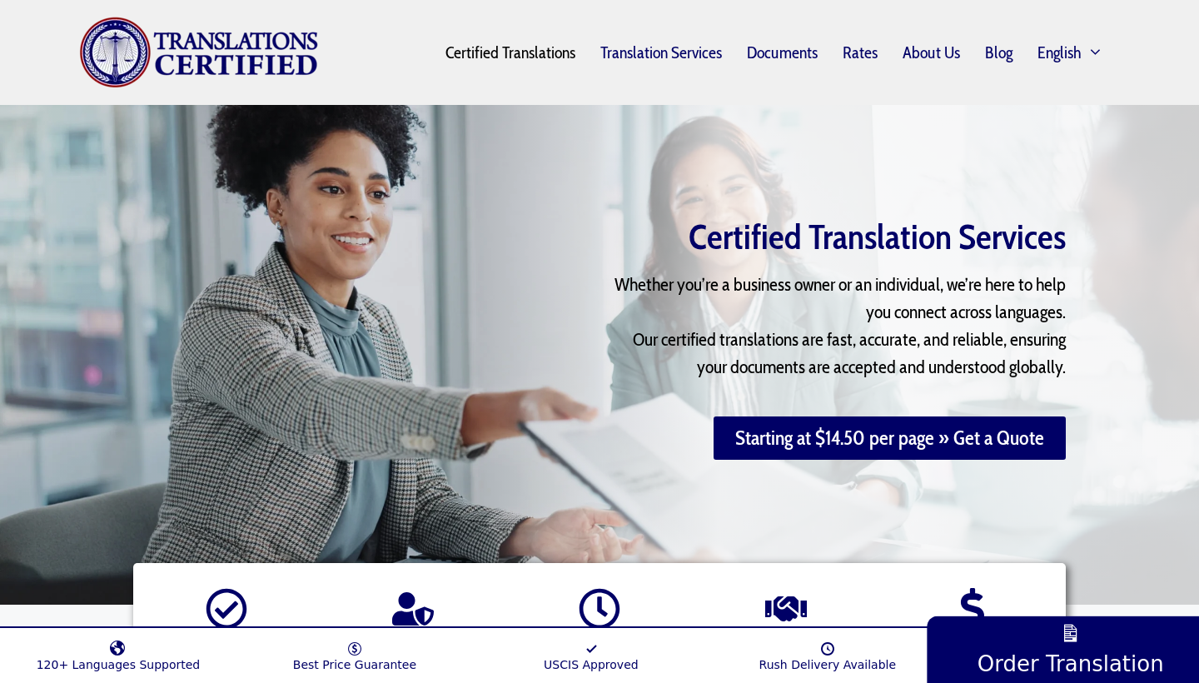
click at [262, 65] on img "Site" at bounding box center [199, 53] width 240 height 72
